Goal: Information Seeking & Learning: Check status

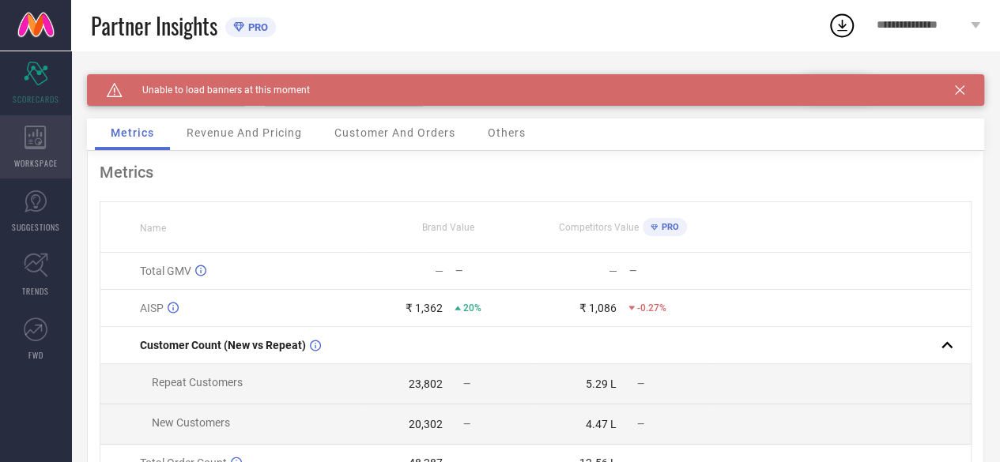
drag, startPoint x: 0, startPoint y: 0, endPoint x: 32, endPoint y: 150, distance: 153.5
click at [32, 150] on div "WORKSPACE" at bounding box center [35, 146] width 71 height 63
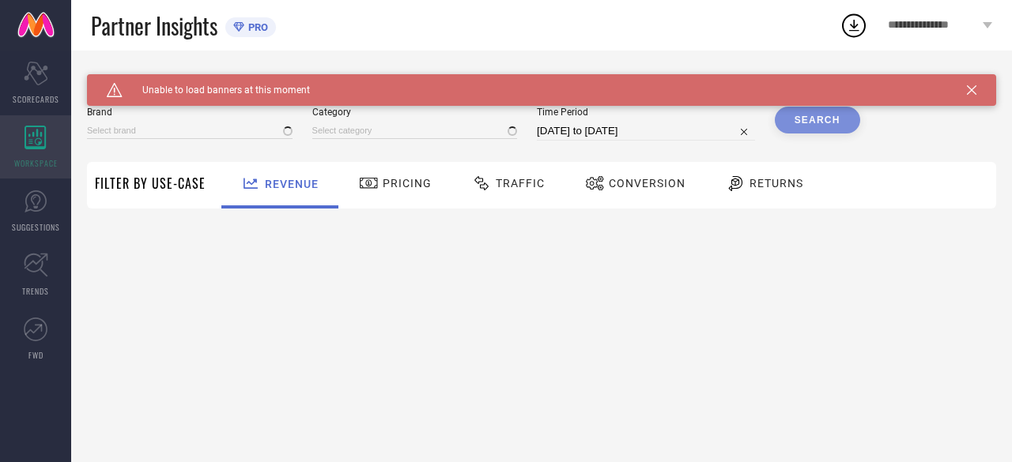
type input "JACK & [PERSON_NAME]"
type input "All"
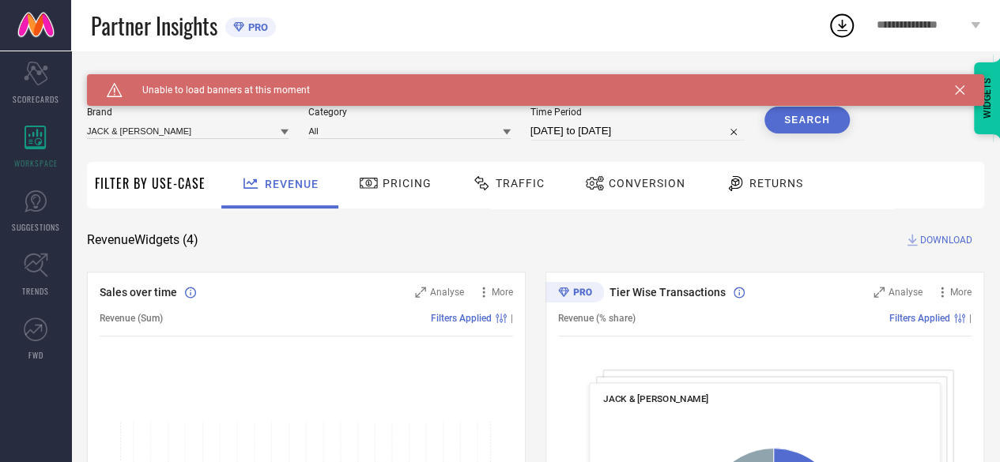
click at [514, 187] on span "Traffic" at bounding box center [520, 183] width 49 height 13
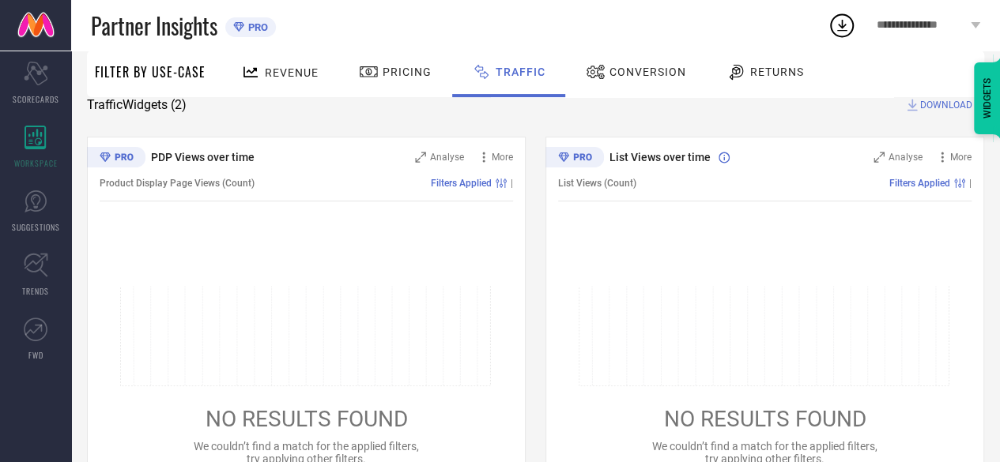
scroll to position [30, 0]
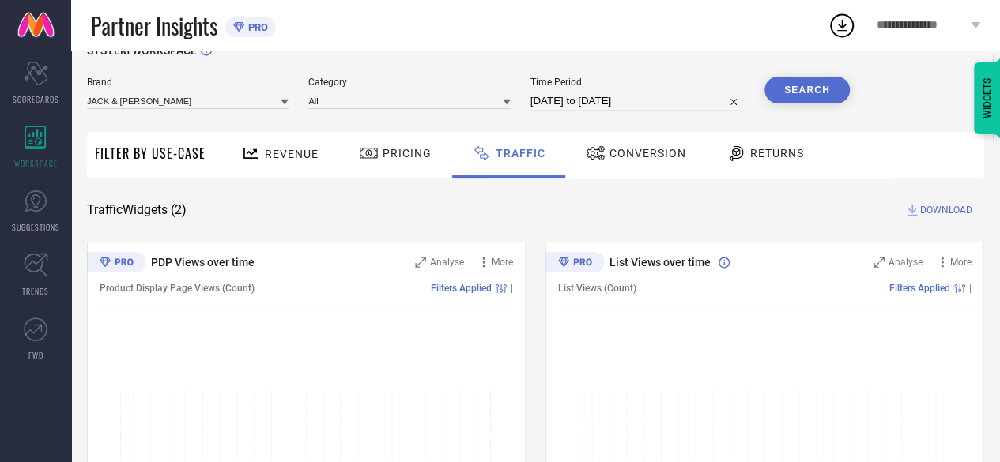
click at [801, 94] on button "Search" at bounding box center [806, 90] width 85 height 27
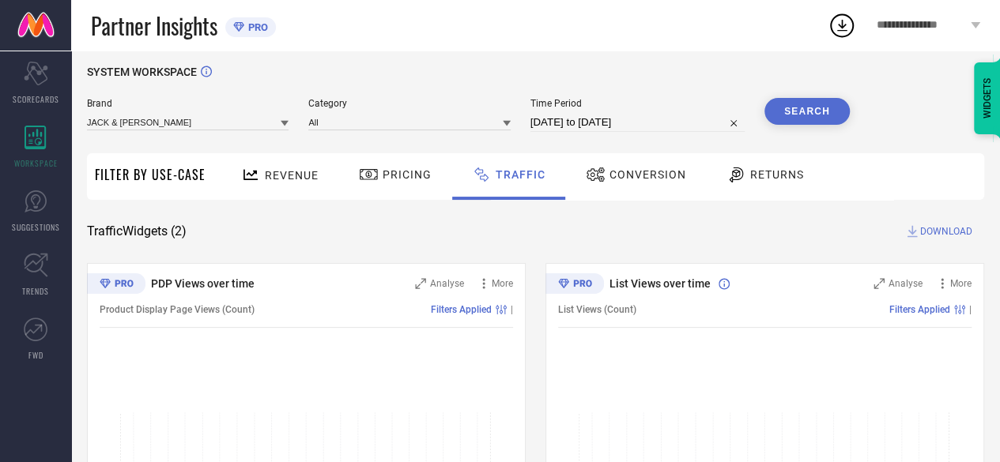
scroll to position [7, 0]
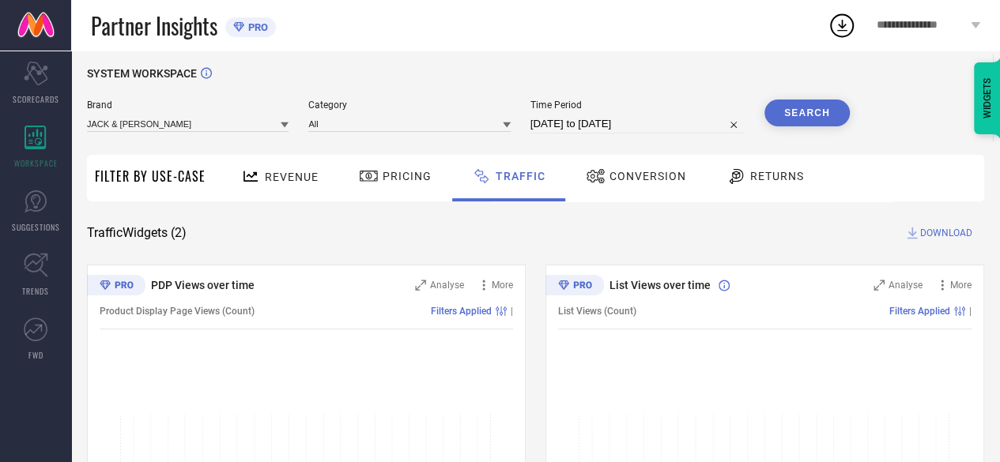
click at [804, 123] on button "Search" at bounding box center [806, 113] width 85 height 27
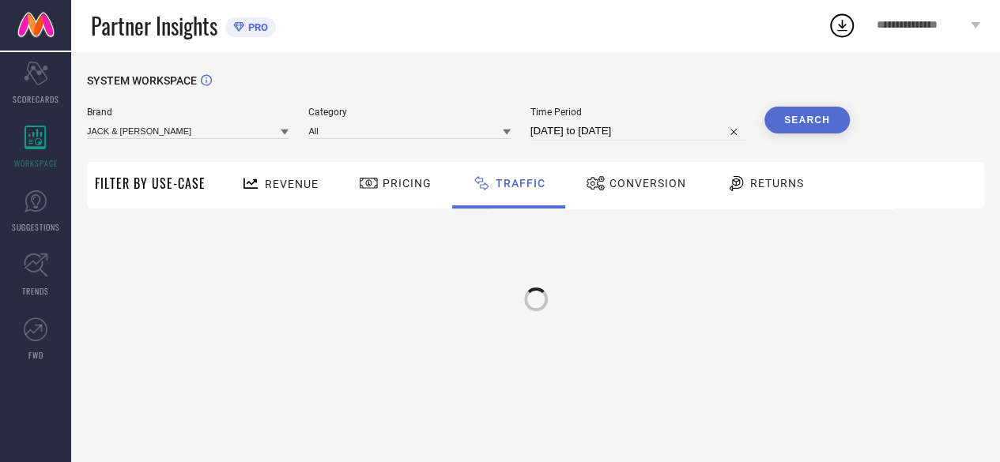
scroll to position [0, 0]
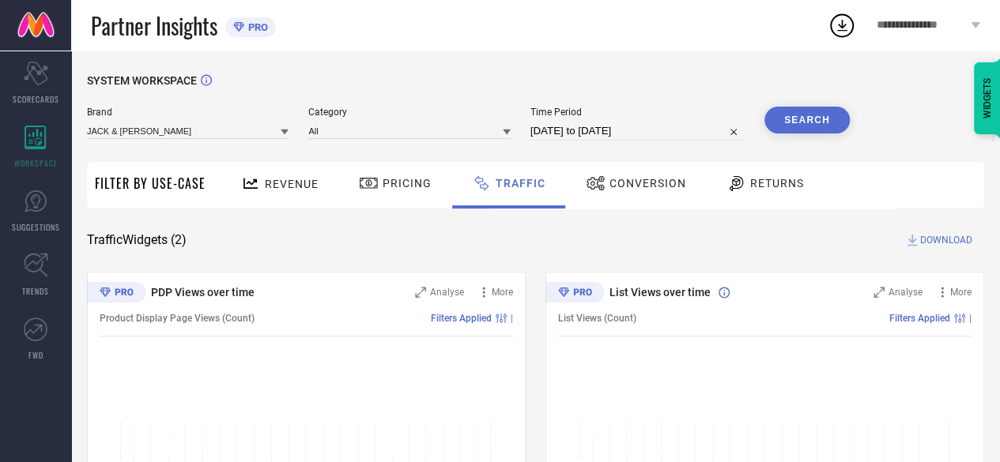
click at [804, 123] on button "Search" at bounding box center [806, 120] width 85 height 27
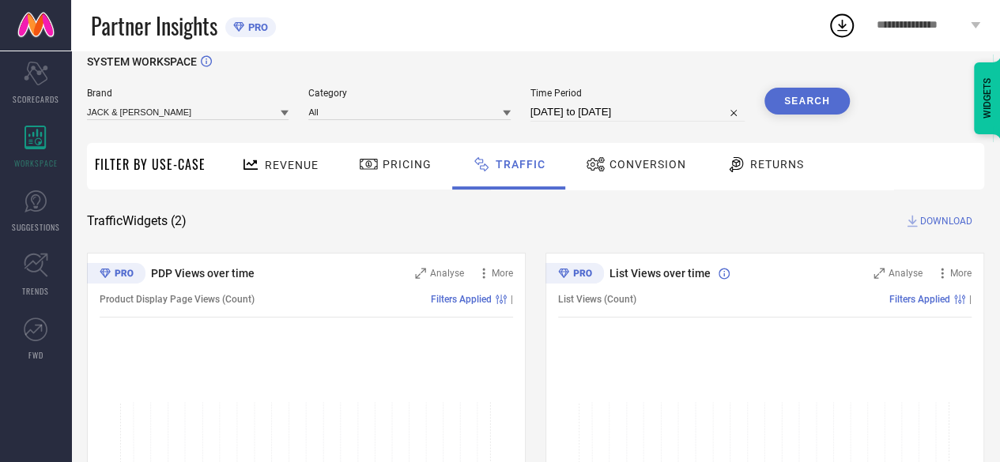
scroll to position [17, 0]
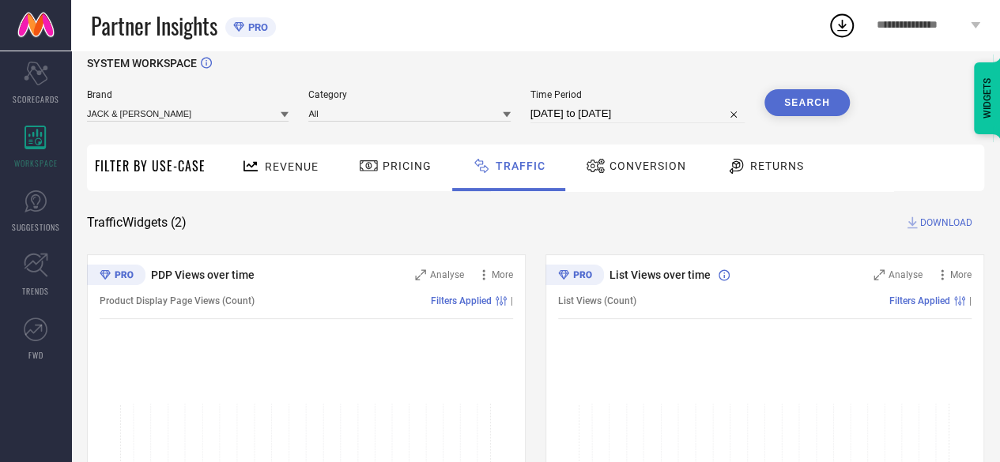
click at [814, 107] on button "Search" at bounding box center [806, 102] width 85 height 27
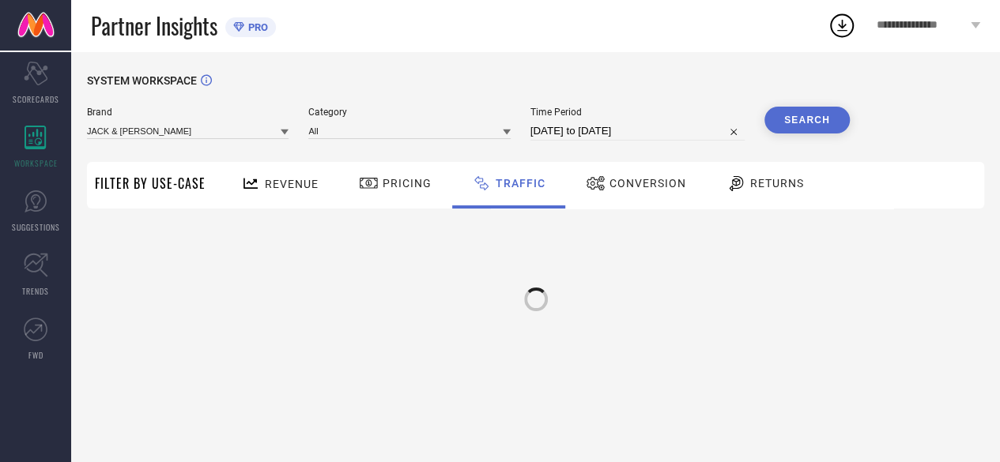
scroll to position [0, 0]
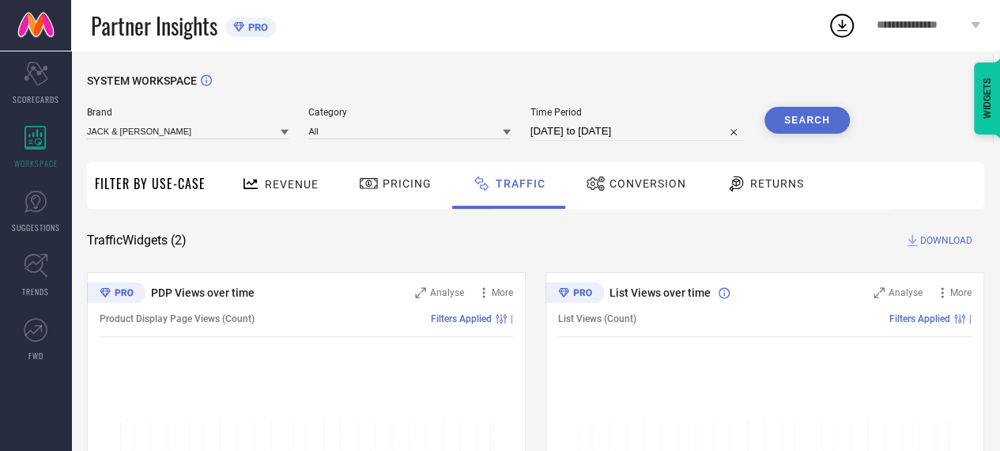
click at [575, 135] on input "[DATE] to [DATE]" at bounding box center [637, 131] width 214 height 19
select select "7"
select select "2025"
select select "8"
select select "2025"
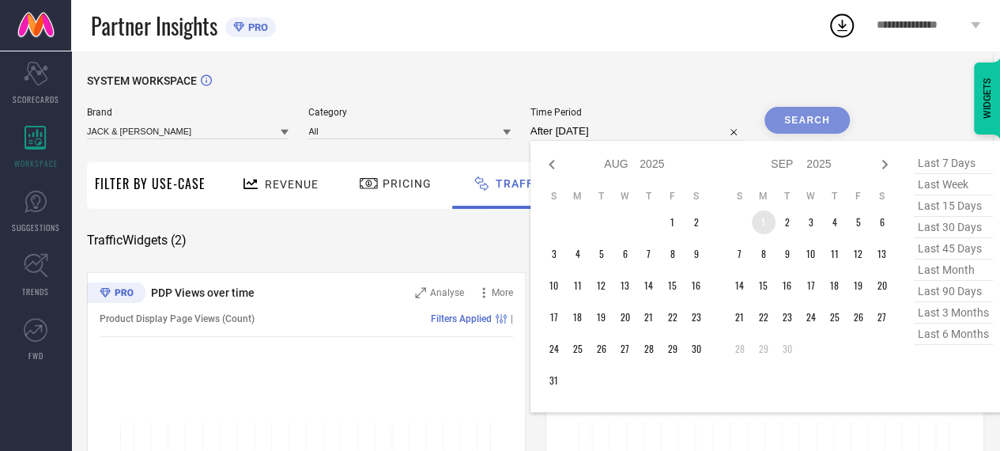
click at [764, 222] on td "1" at bounding box center [764, 222] width 24 height 24
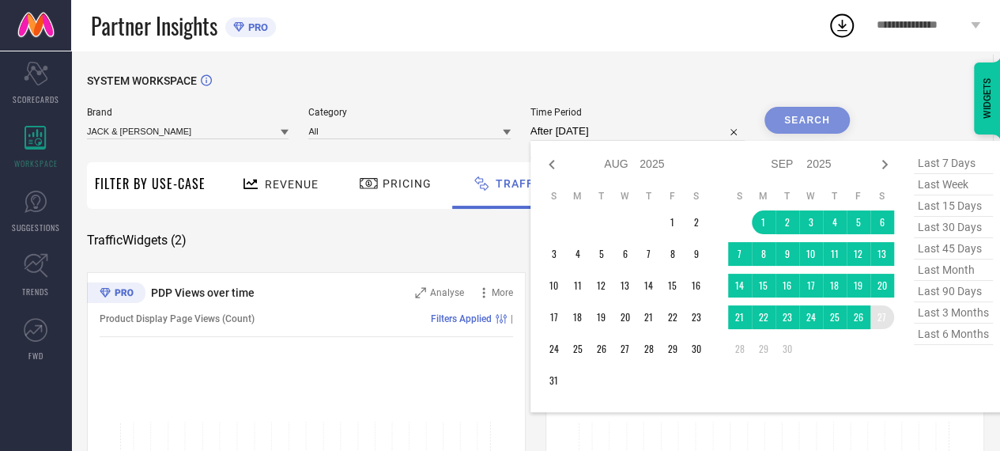
type input "[DATE] to [DATE]"
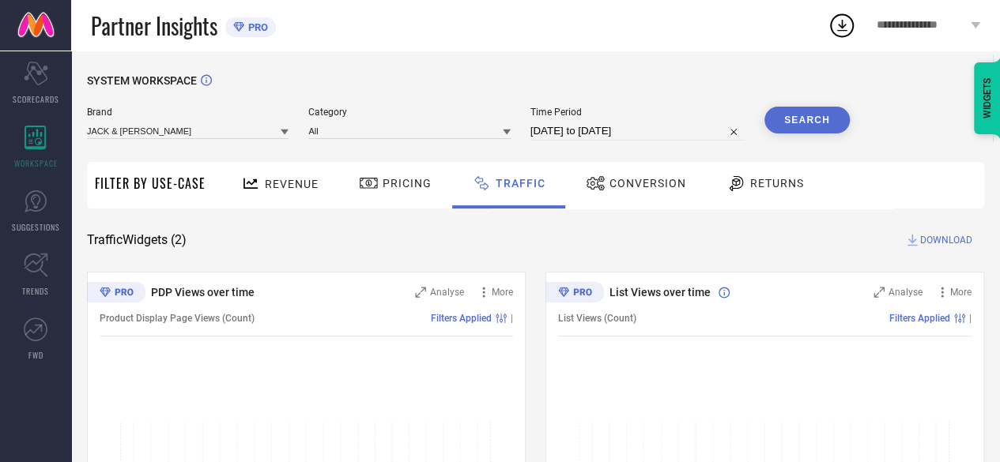
click at [815, 123] on button "Search" at bounding box center [806, 120] width 85 height 27
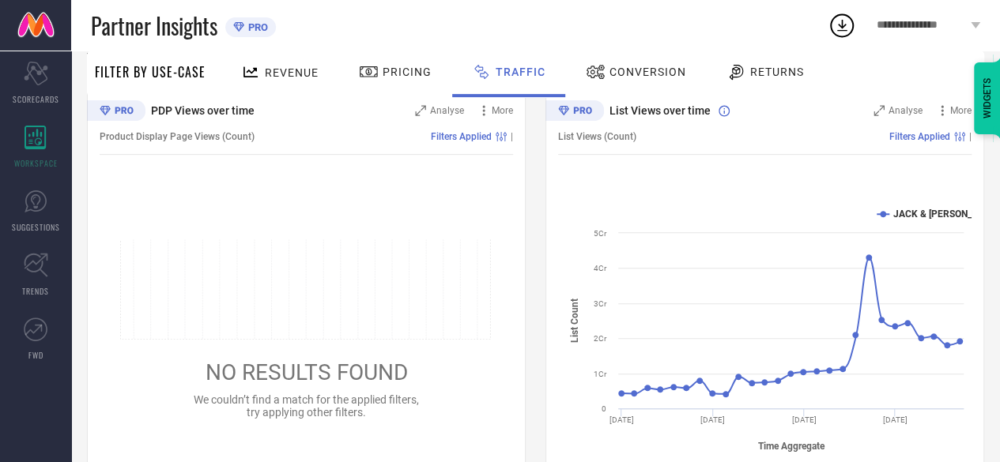
scroll to position [228, 0]
